Goal: Task Accomplishment & Management: Complete application form

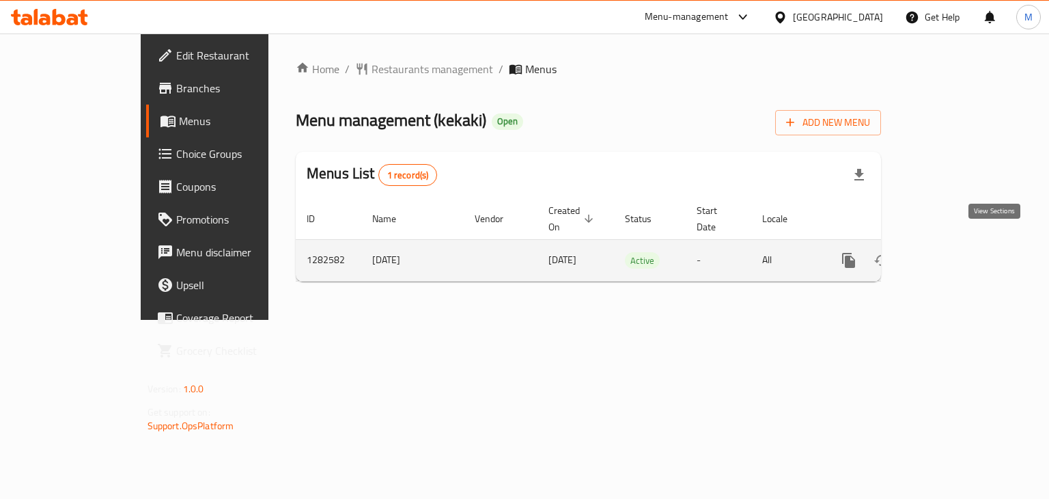
click at [955, 252] on icon "enhanced table" at bounding box center [947, 260] width 16 height 16
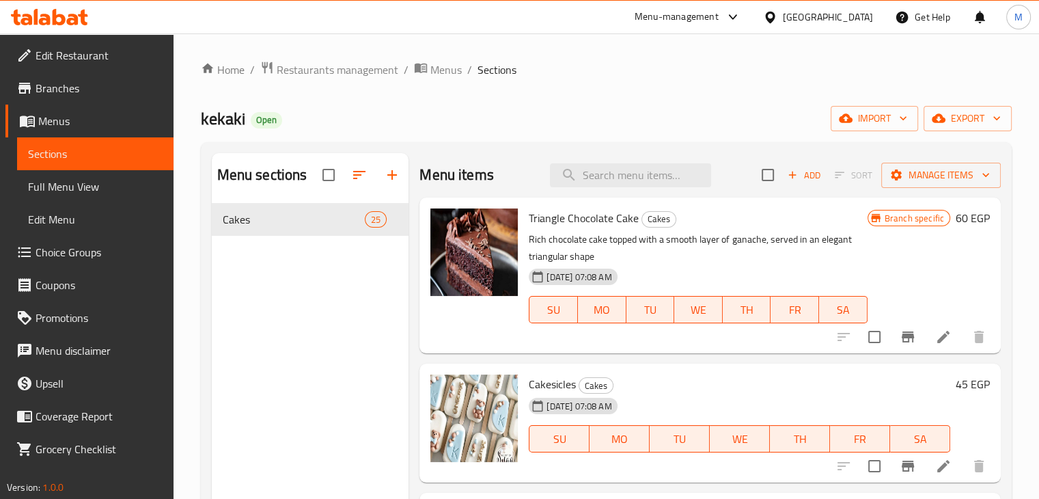
click at [800, 188] on div "Add Sort Manage items" at bounding box center [880, 174] width 239 height 29
click at [797, 186] on div "Add Sort Manage items" at bounding box center [880, 174] width 239 height 29
click at [786, 175] on icon "button" at bounding box center [792, 175] width 12 height 12
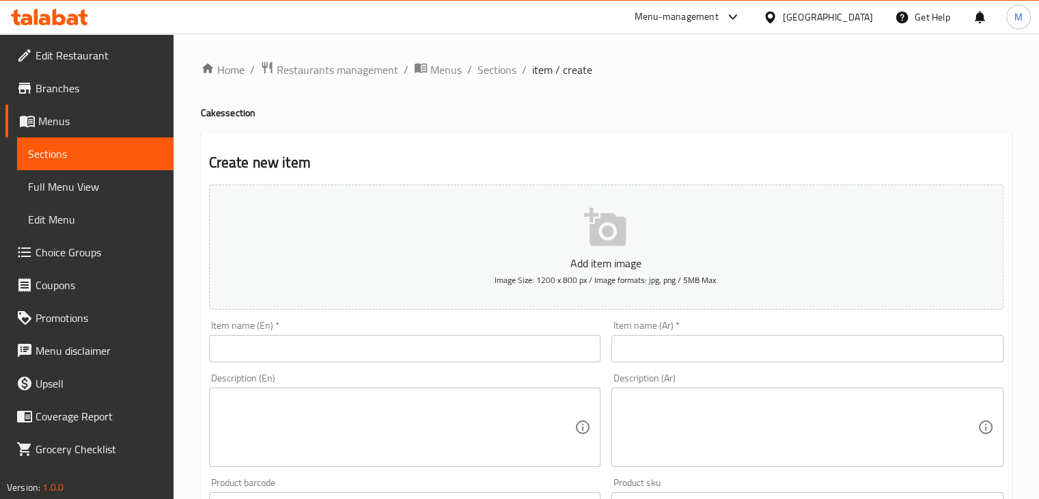
click at [372, 356] on input "text" at bounding box center [405, 348] width 392 height 27
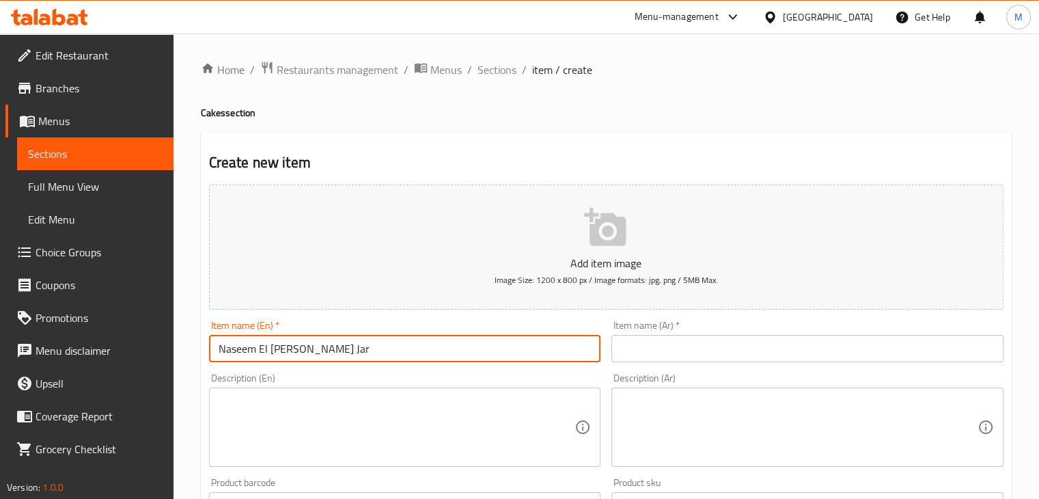
type input "Naseem El [PERSON_NAME] Jar"
click at [691, 353] on input "text" at bounding box center [807, 348] width 392 height 27
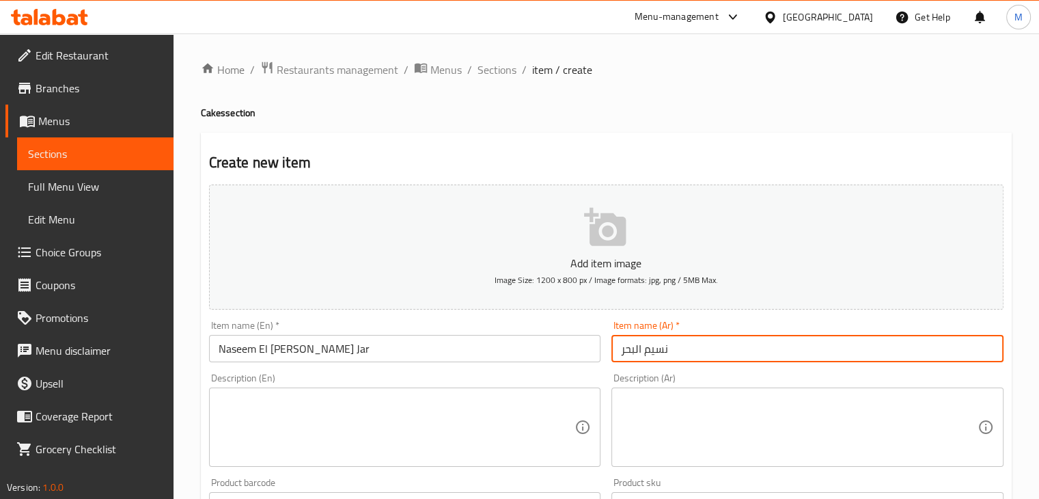
type input "نسيم البحر"
click at [347, 443] on textarea at bounding box center [397, 427] width 356 height 65
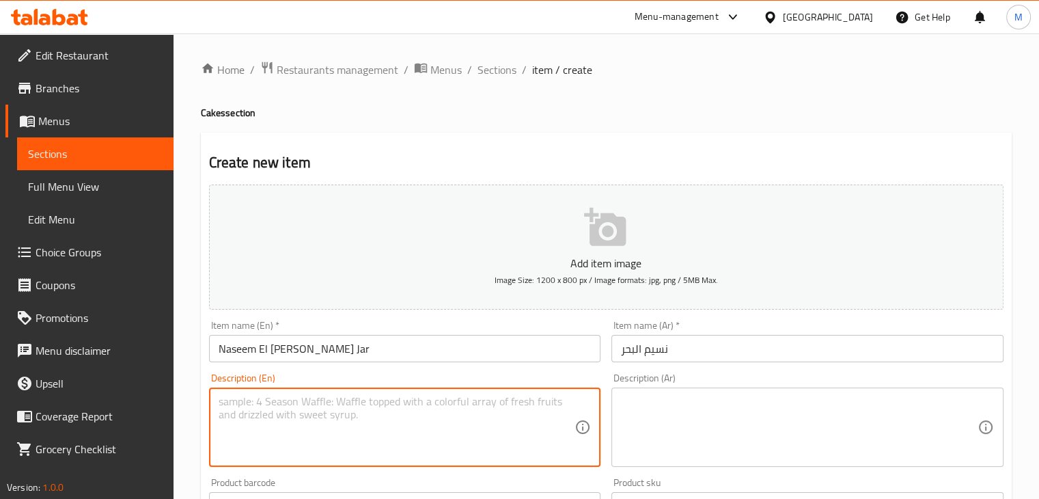
paste textarea "A layer of sponge cake topped with a layer of rich cream and a layer of jelly"
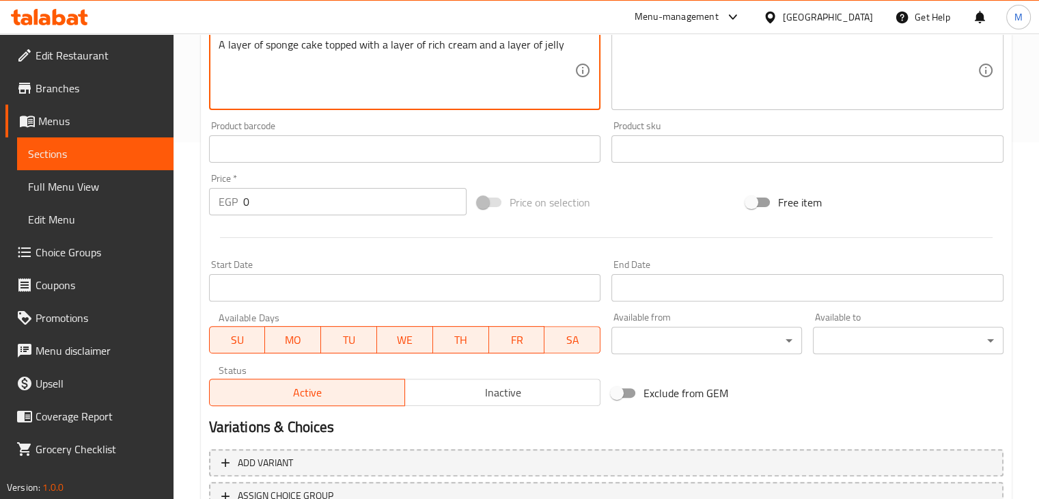
scroll to position [396, 0]
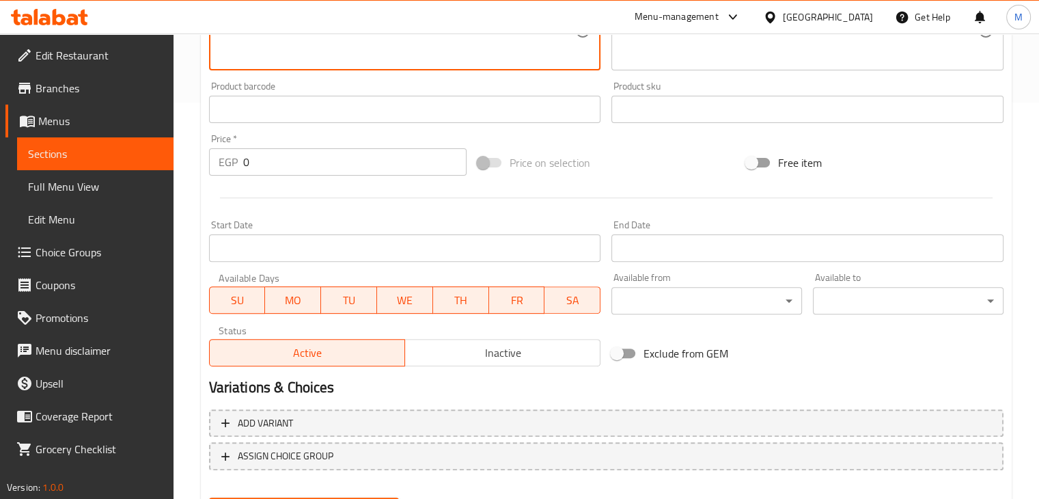
type textarea "A layer of sponge cake topped with a layer of rich cream and a layer of jelly"
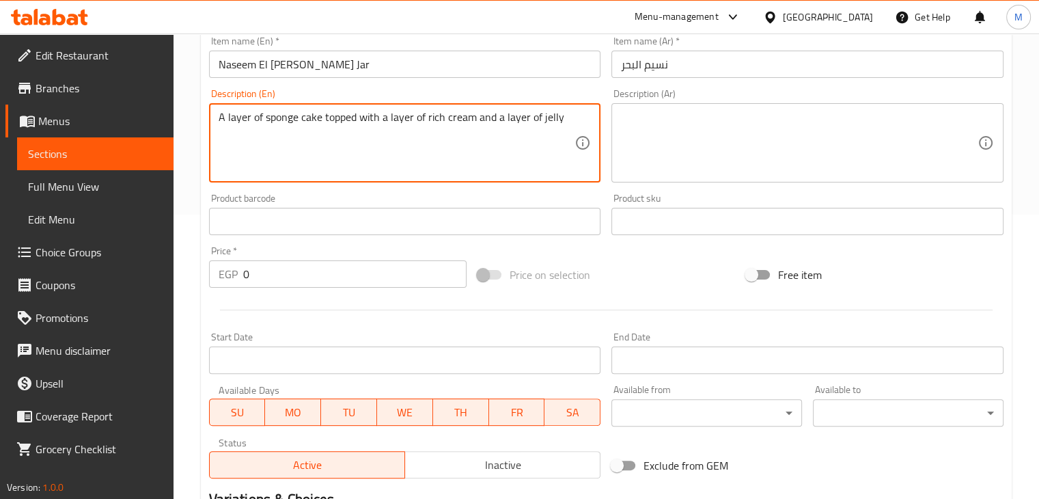
scroll to position [284, 0]
click at [675, 147] on textarea at bounding box center [799, 143] width 356 height 65
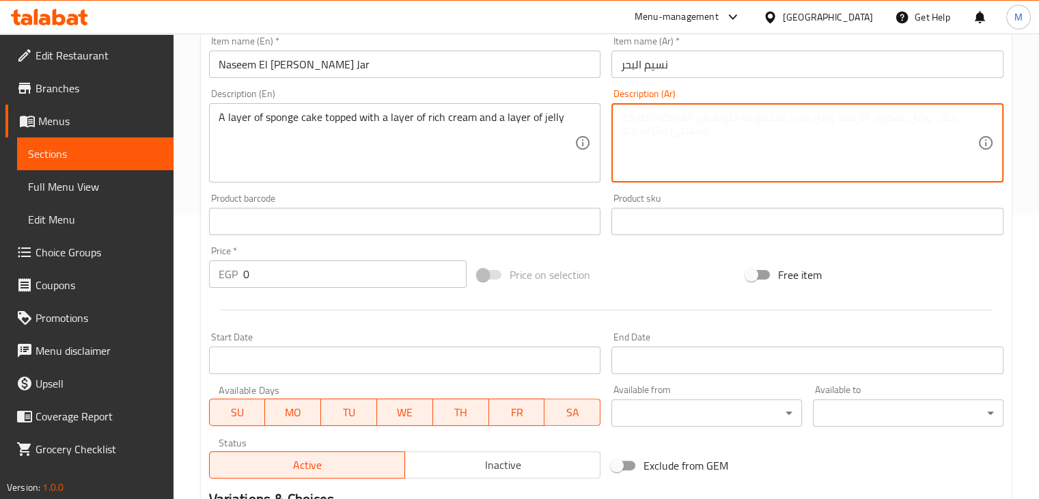
paste textarea "طبقه من الكيك الاسفنجى و مضاف اليها طبقه من الكريمه الغنيه و طبقه من الجيلي"
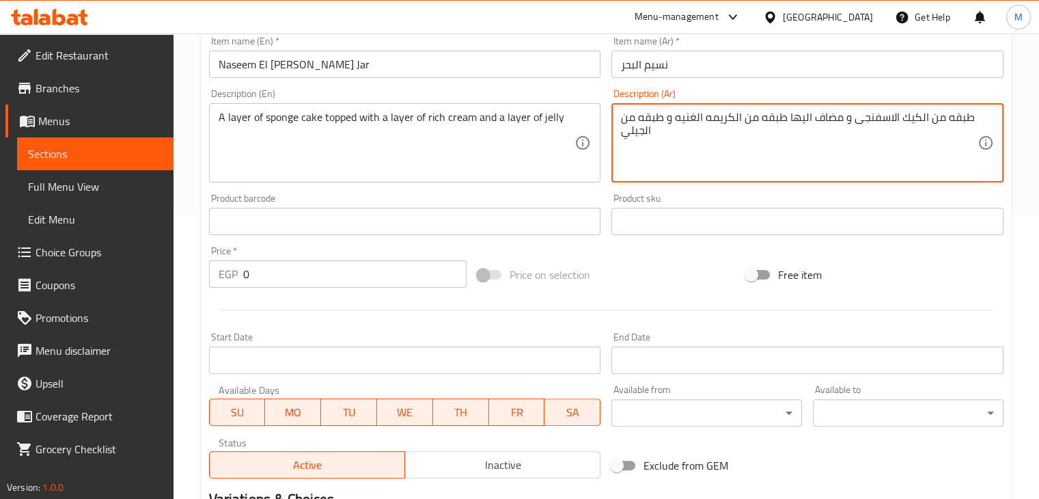
type textarea "طبقه من الكيك الاسفنجى و مضاف اليها طبقه من الكريمه الغنيه و طبقه من الجيلي"
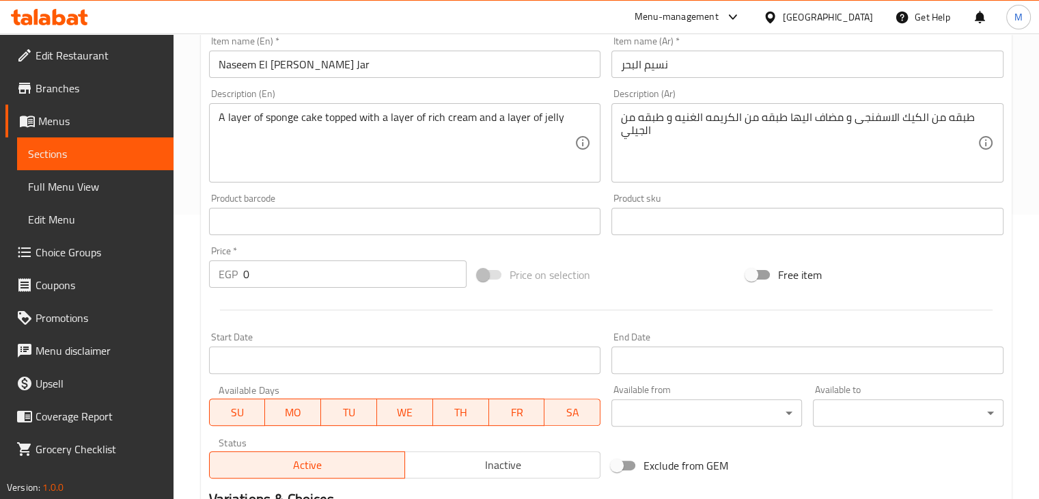
click at [339, 257] on div "Price   * EGP 0 Price *" at bounding box center [337, 267] width 257 height 42
click at [352, 276] on input "0" at bounding box center [354, 273] width 223 height 27
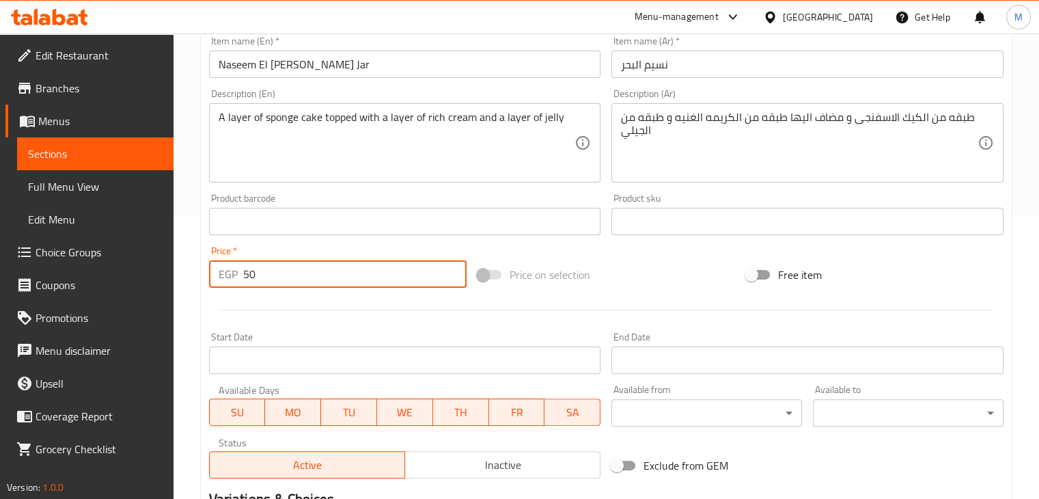
scroll to position [466, 0]
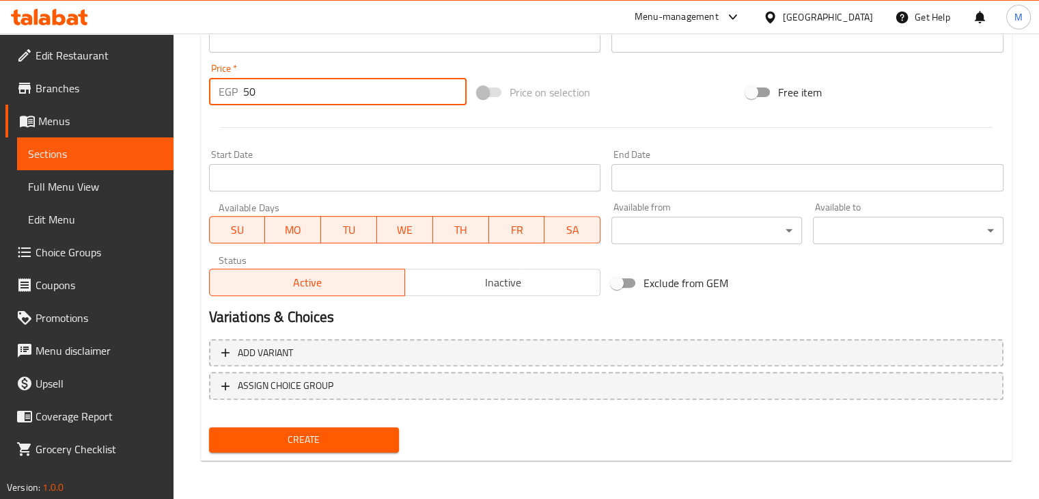
type input "50"
click at [335, 443] on span "Create" at bounding box center [304, 439] width 169 height 17
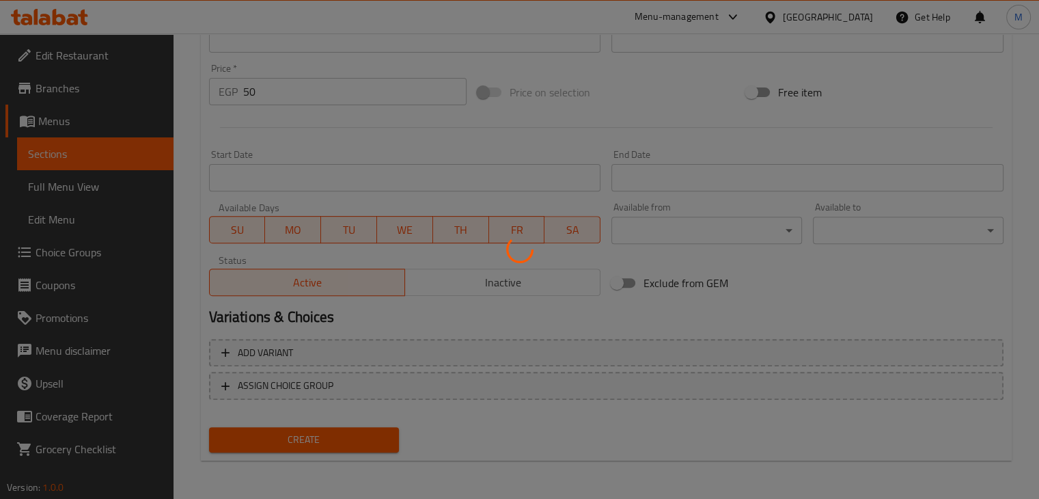
type input "0"
